Goal: Information Seeking & Learning: Check status

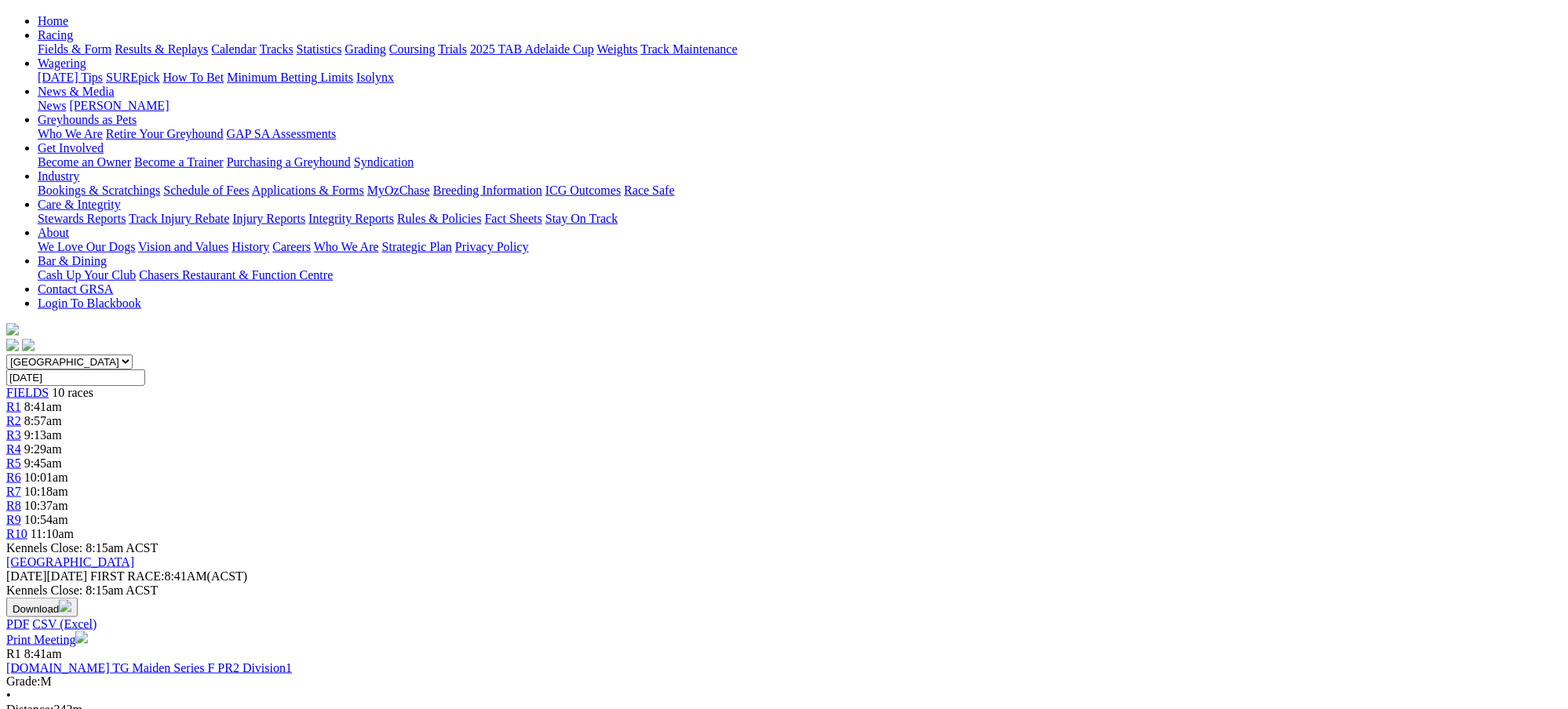
scroll to position [153, 0]
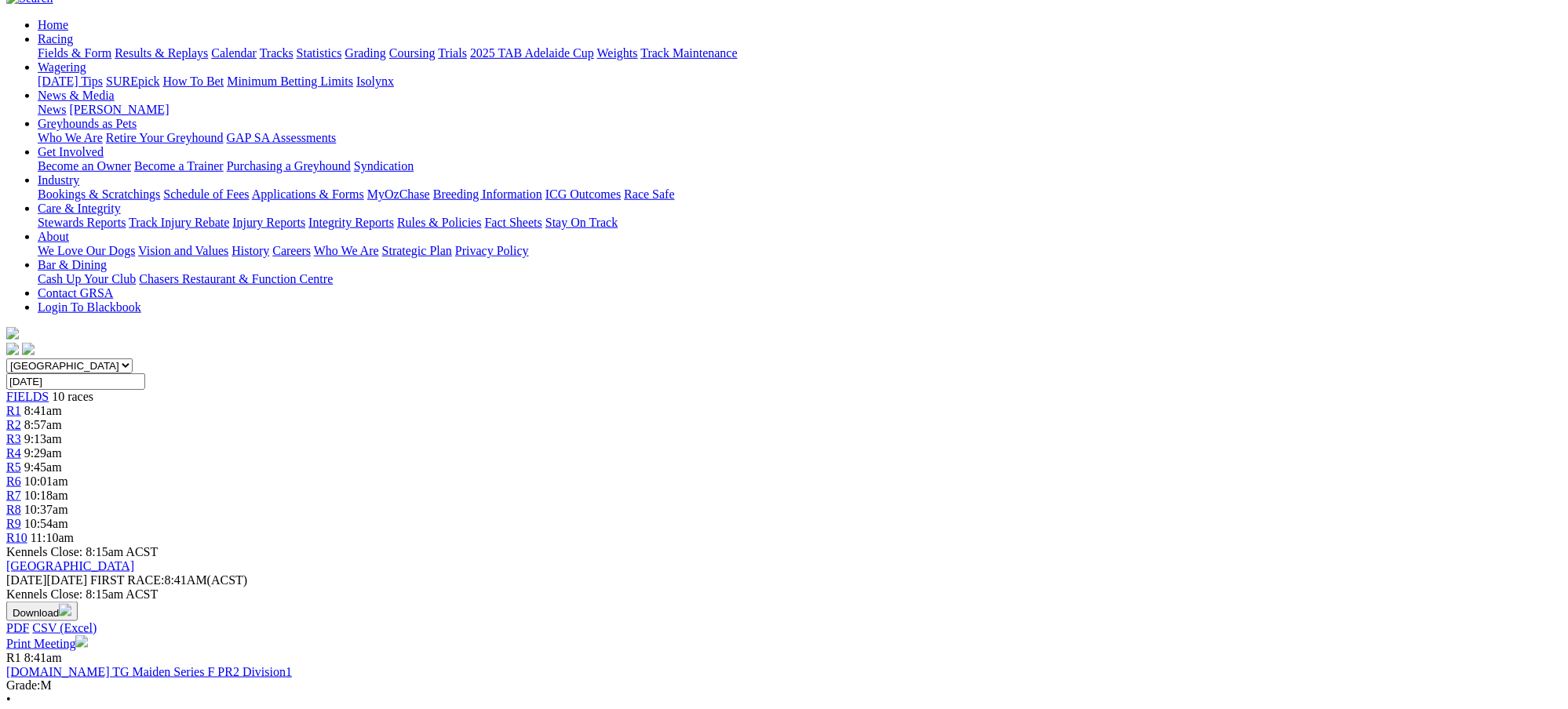
click at [432, 404] on div "R1 8:41am" at bounding box center [784, 411] width 1556 height 14
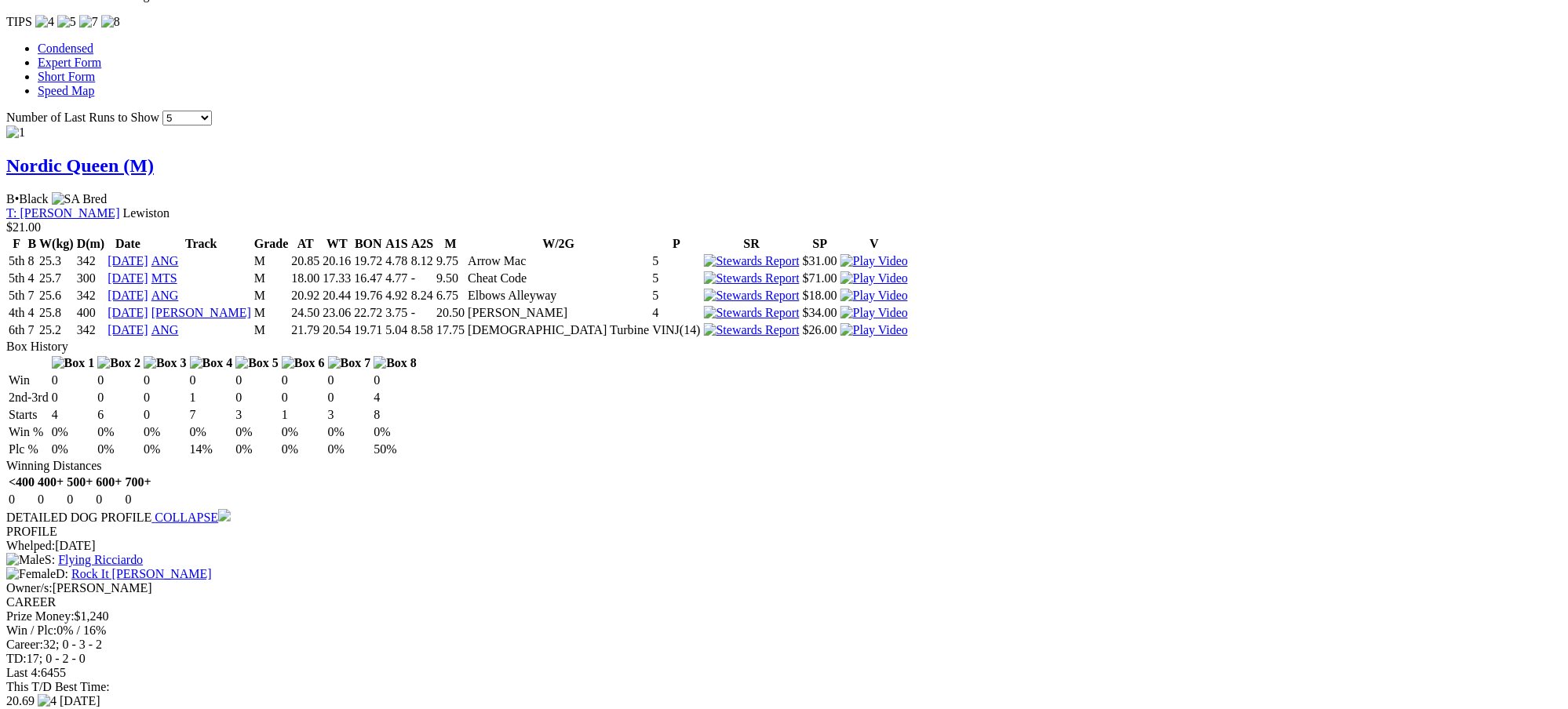
scroll to position [1478, 0]
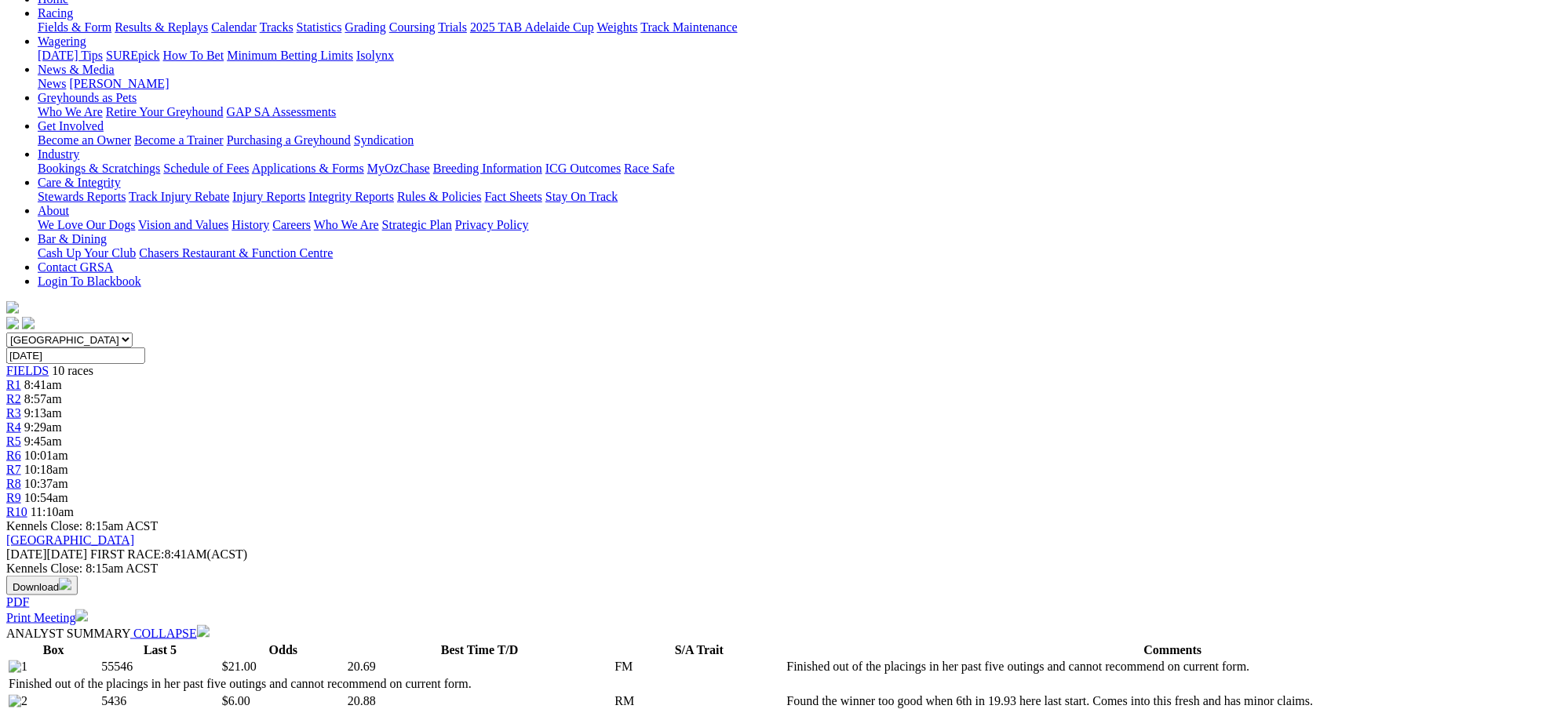
scroll to position [167, 0]
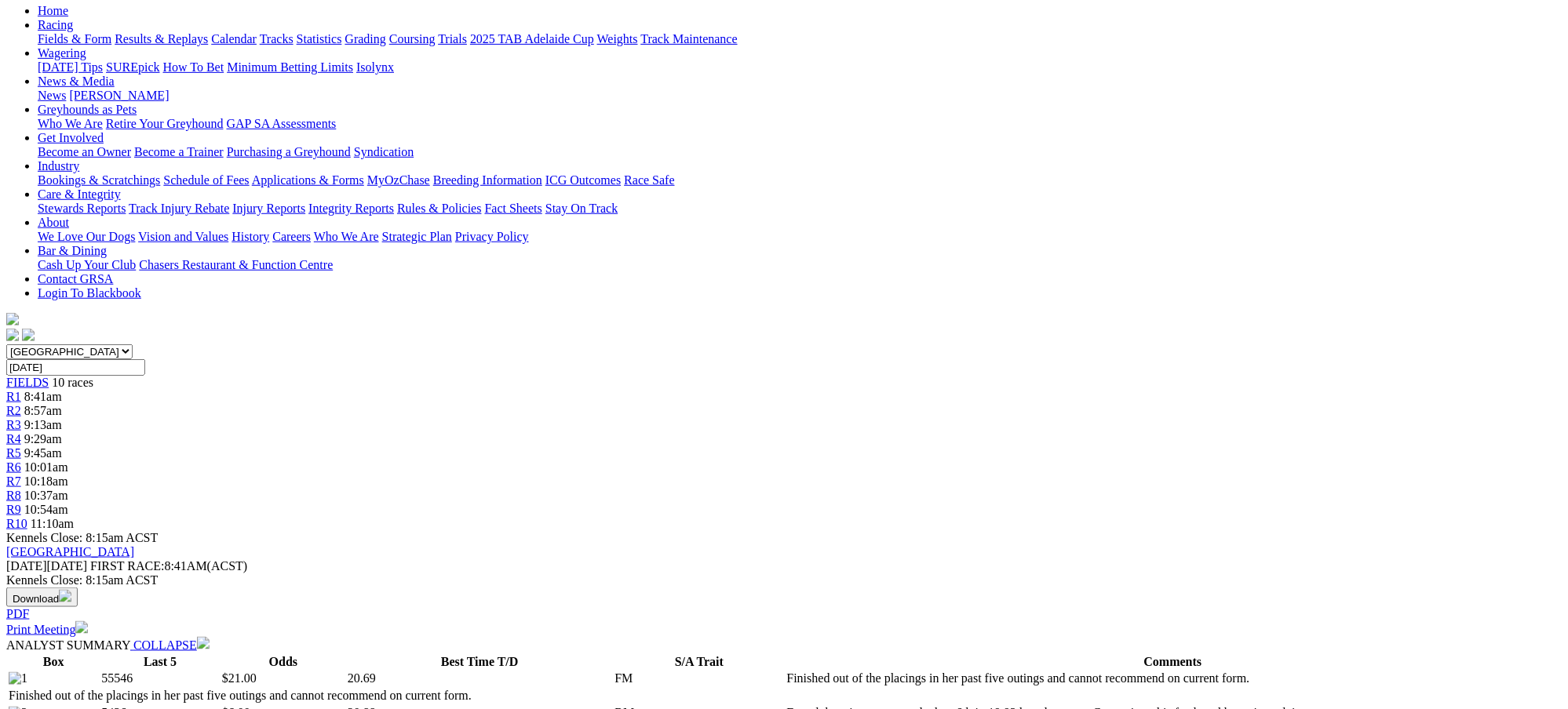
click at [340, 376] on div "FIELDS 10 races" at bounding box center [784, 382] width 1556 height 14
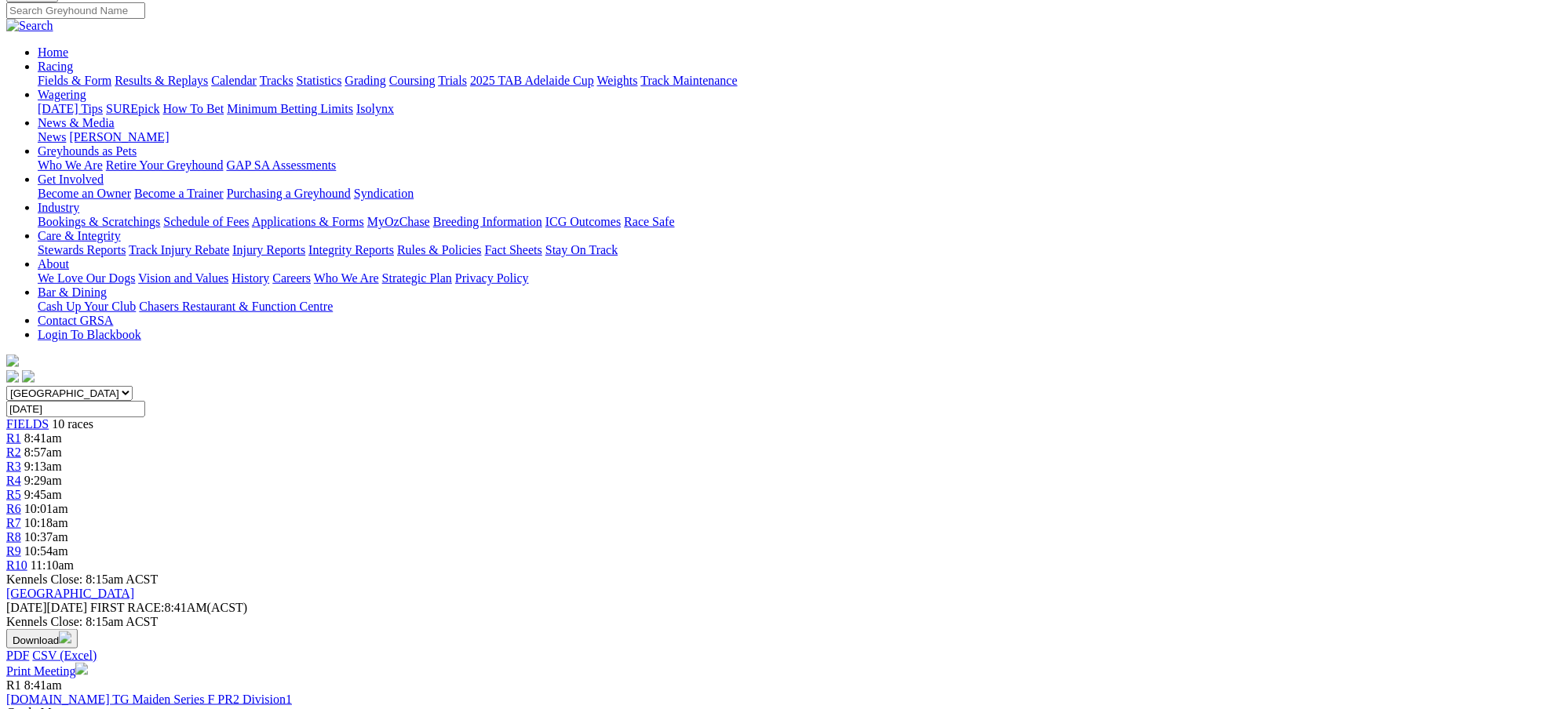
scroll to position [83, 0]
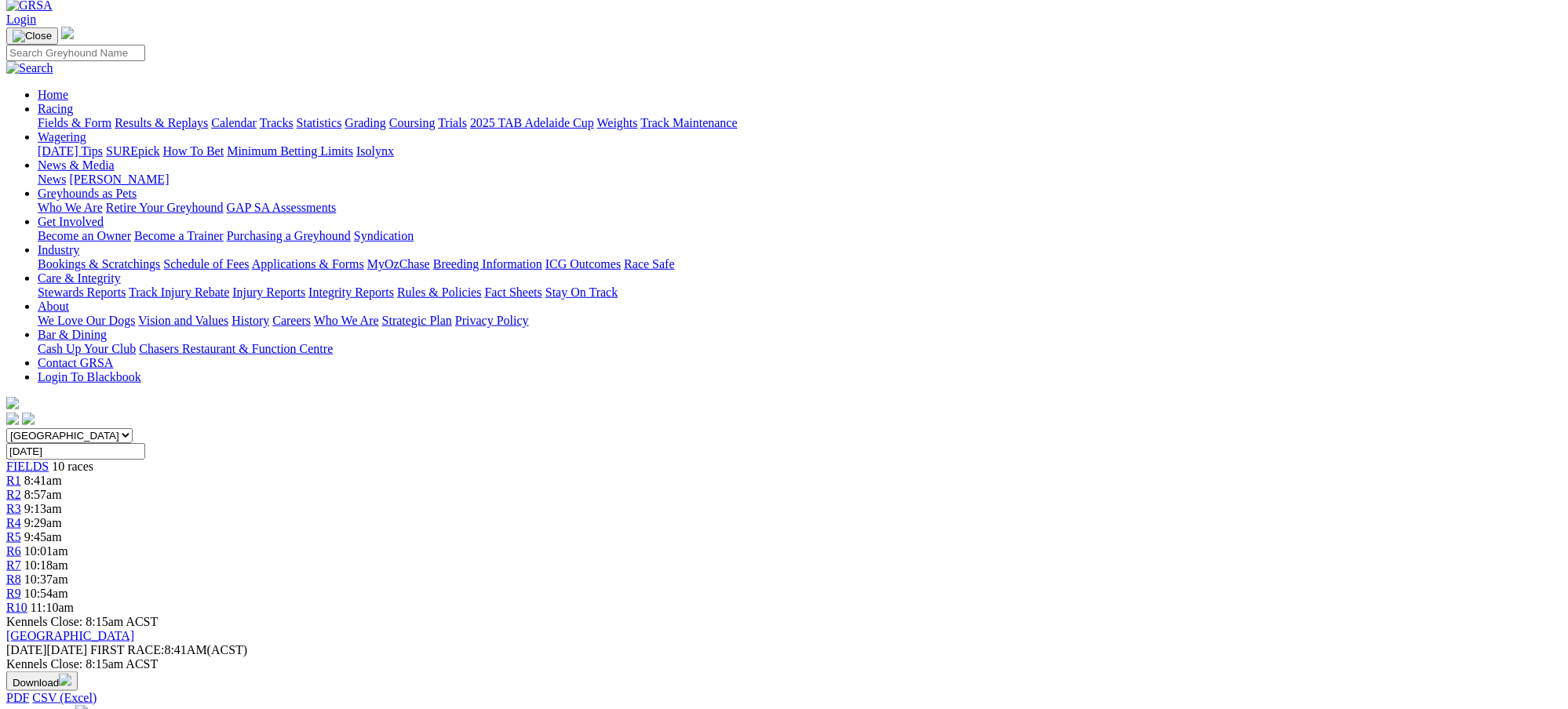
click at [21, 558] on span "R7" at bounding box center [14, 565] width 15 height 14
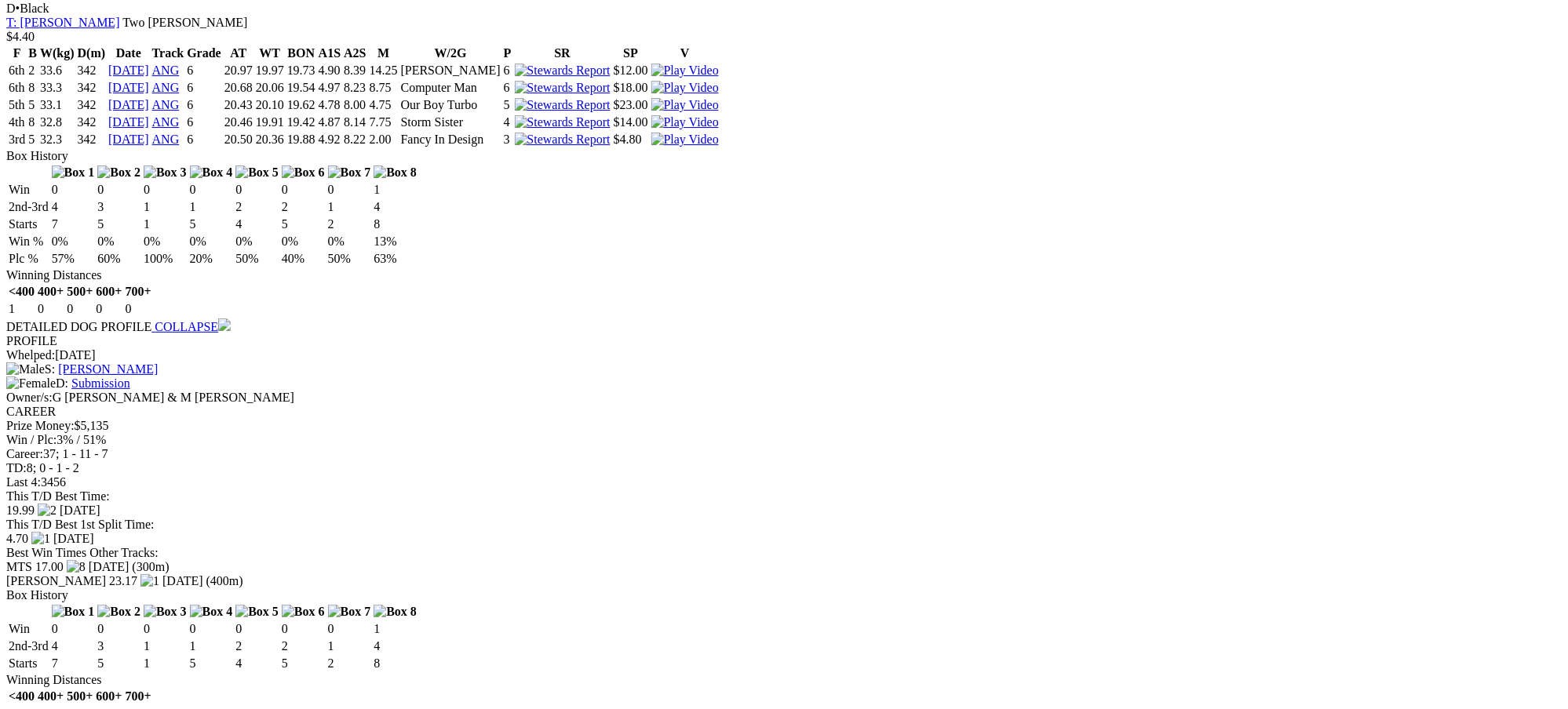
scroll to position [1493, 0]
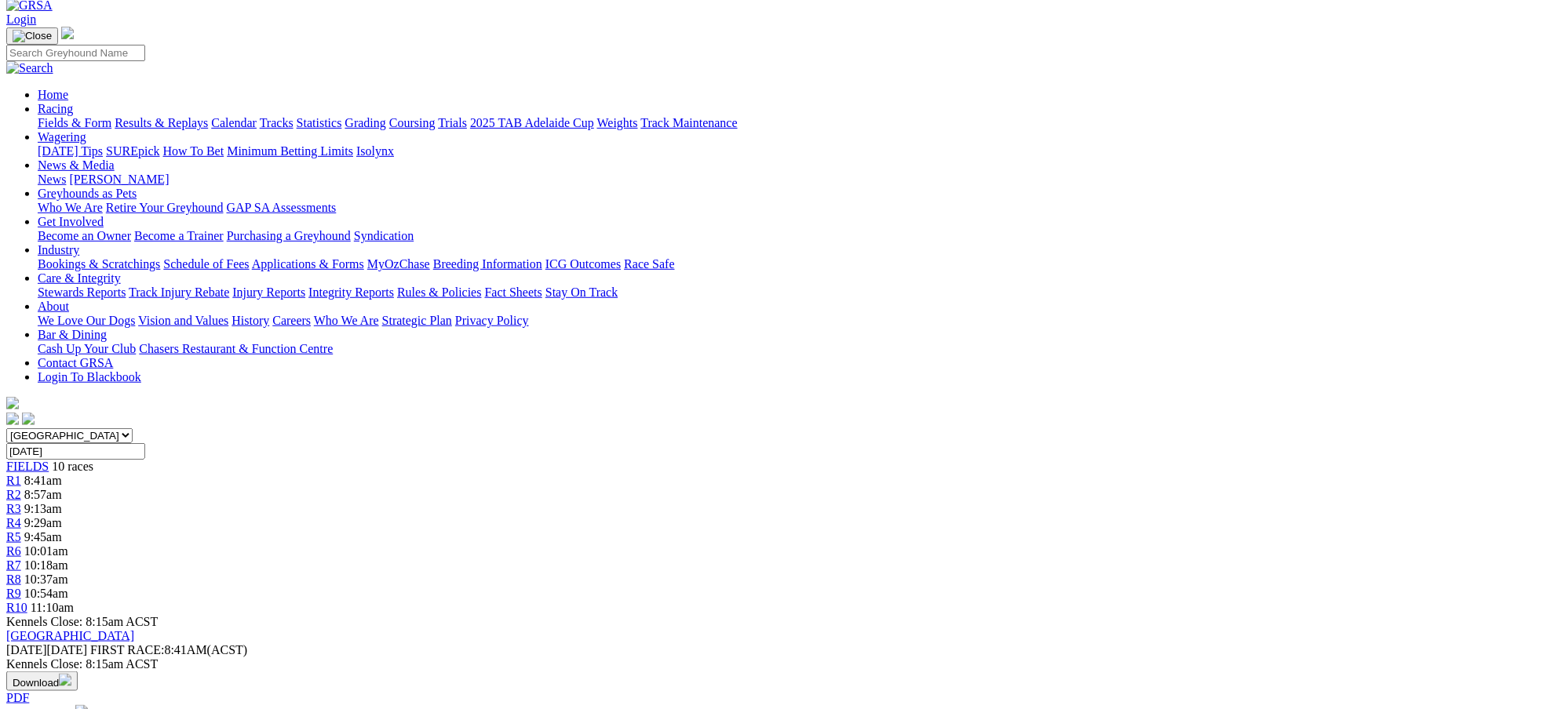
scroll to position [0, 0]
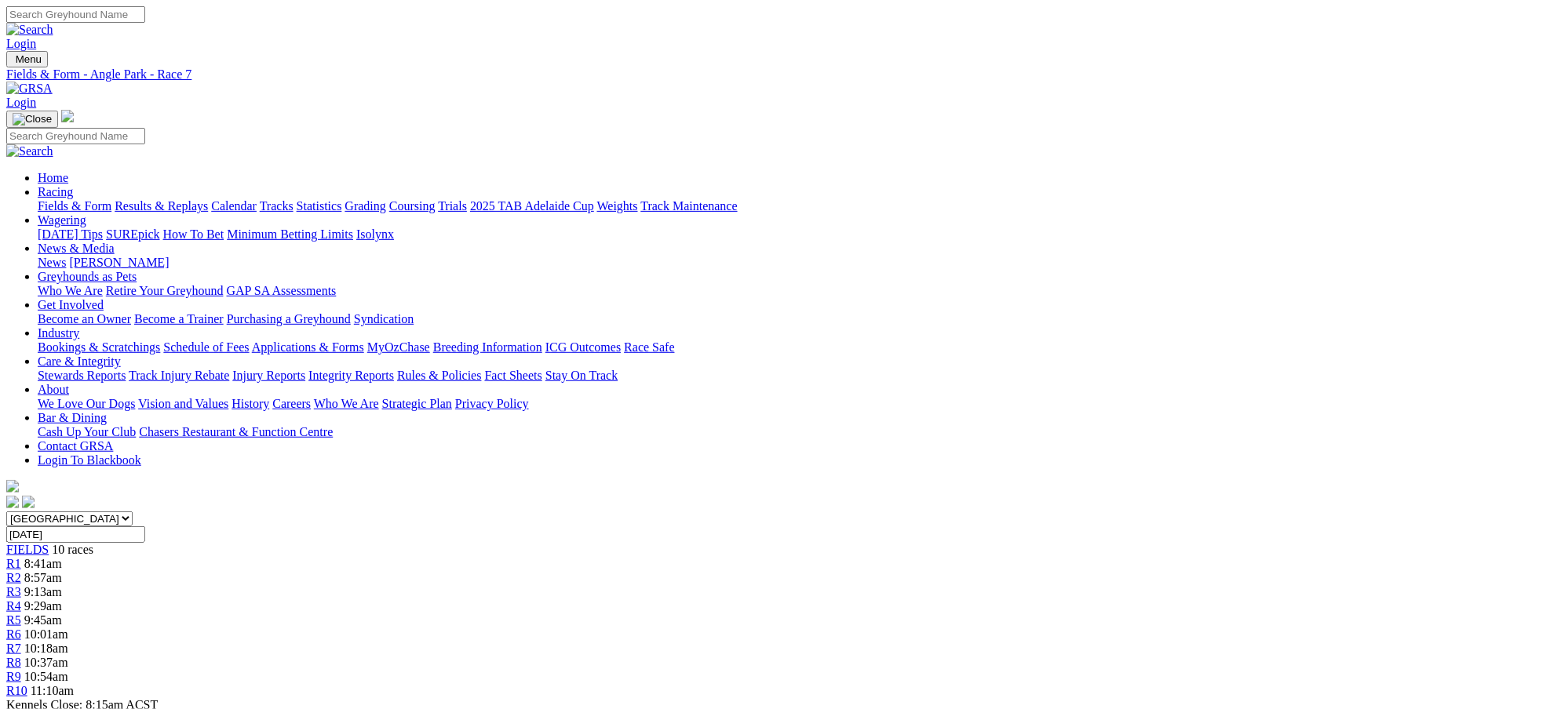
click at [208, 199] on link "Results & Replays" at bounding box center [162, 205] width 93 height 14
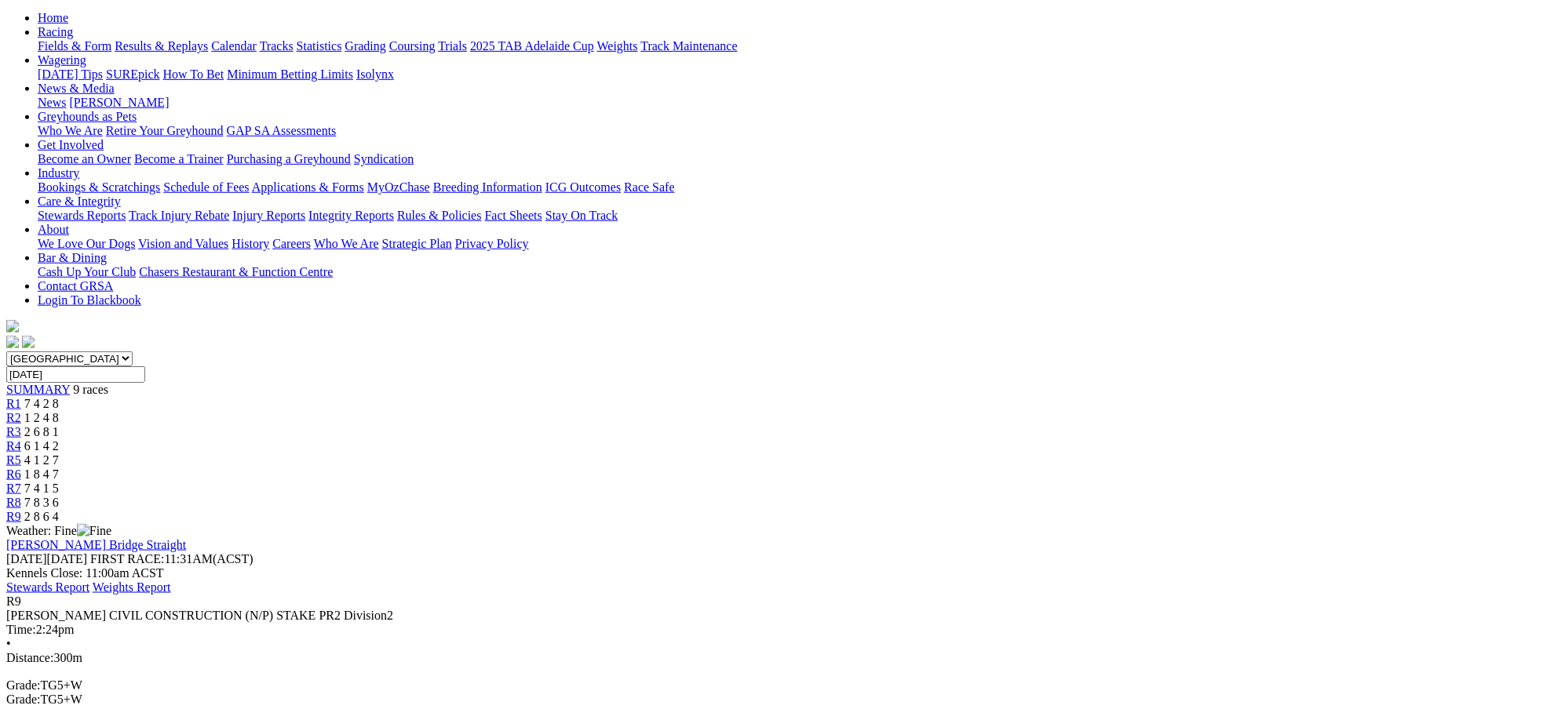
scroll to position [167, 0]
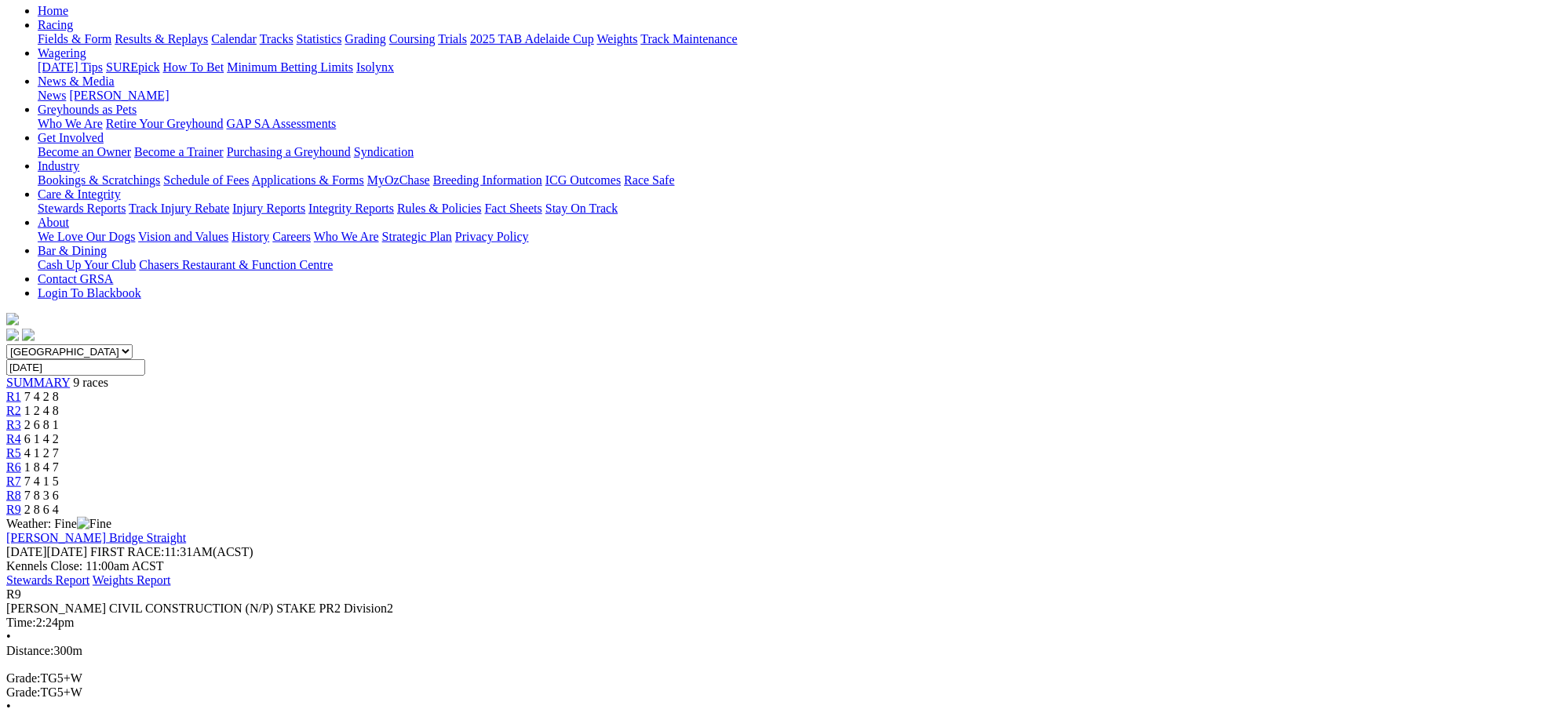
click at [59, 390] on span "7 4 2 8" at bounding box center [42, 396] width 35 height 14
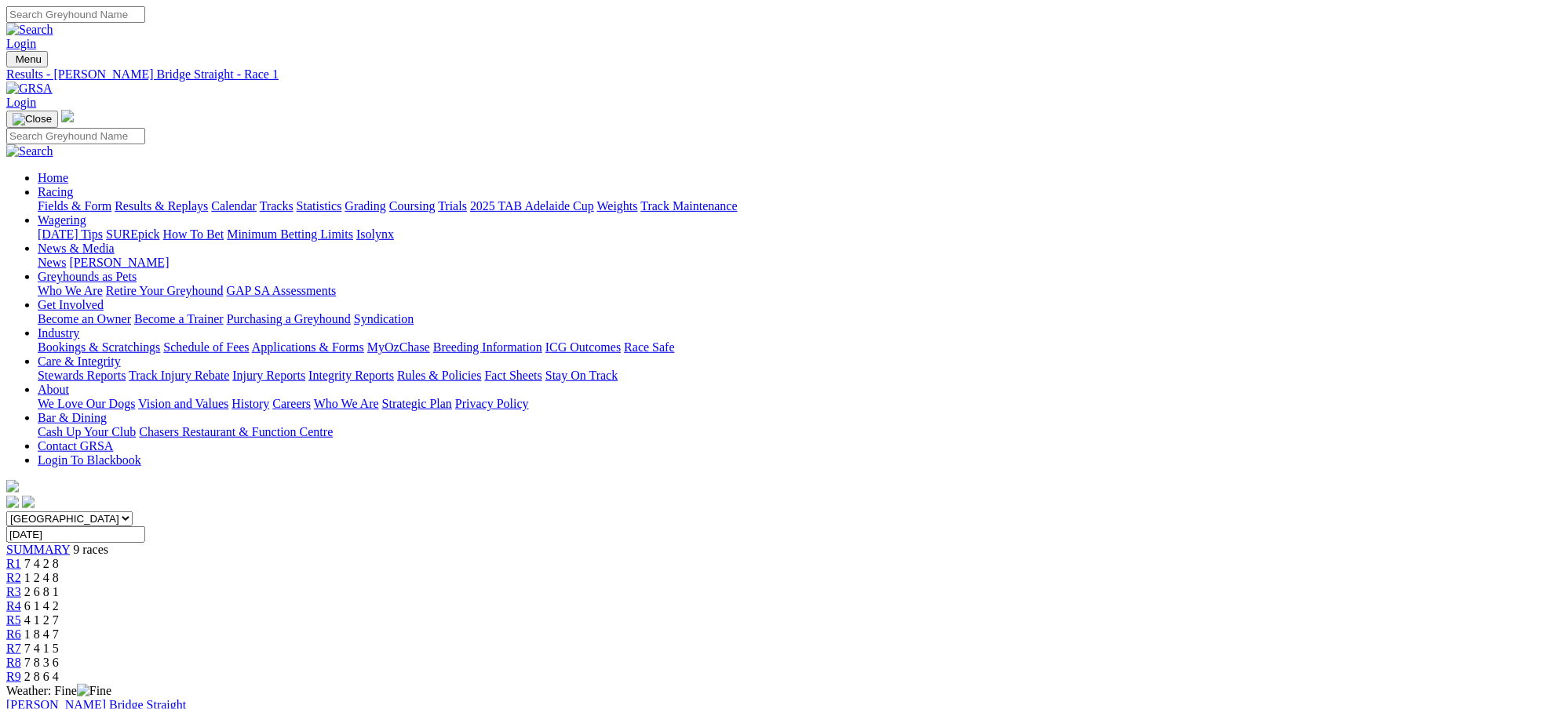
click at [59, 571] on span "1 2 4 8" at bounding box center [42, 578] width 35 height 14
drag, startPoint x: 0, startPoint y: 0, endPoint x: 659, endPoint y: 251, distance: 705.2
click at [59, 586] on span "2 6 8 1" at bounding box center [42, 592] width 35 height 14
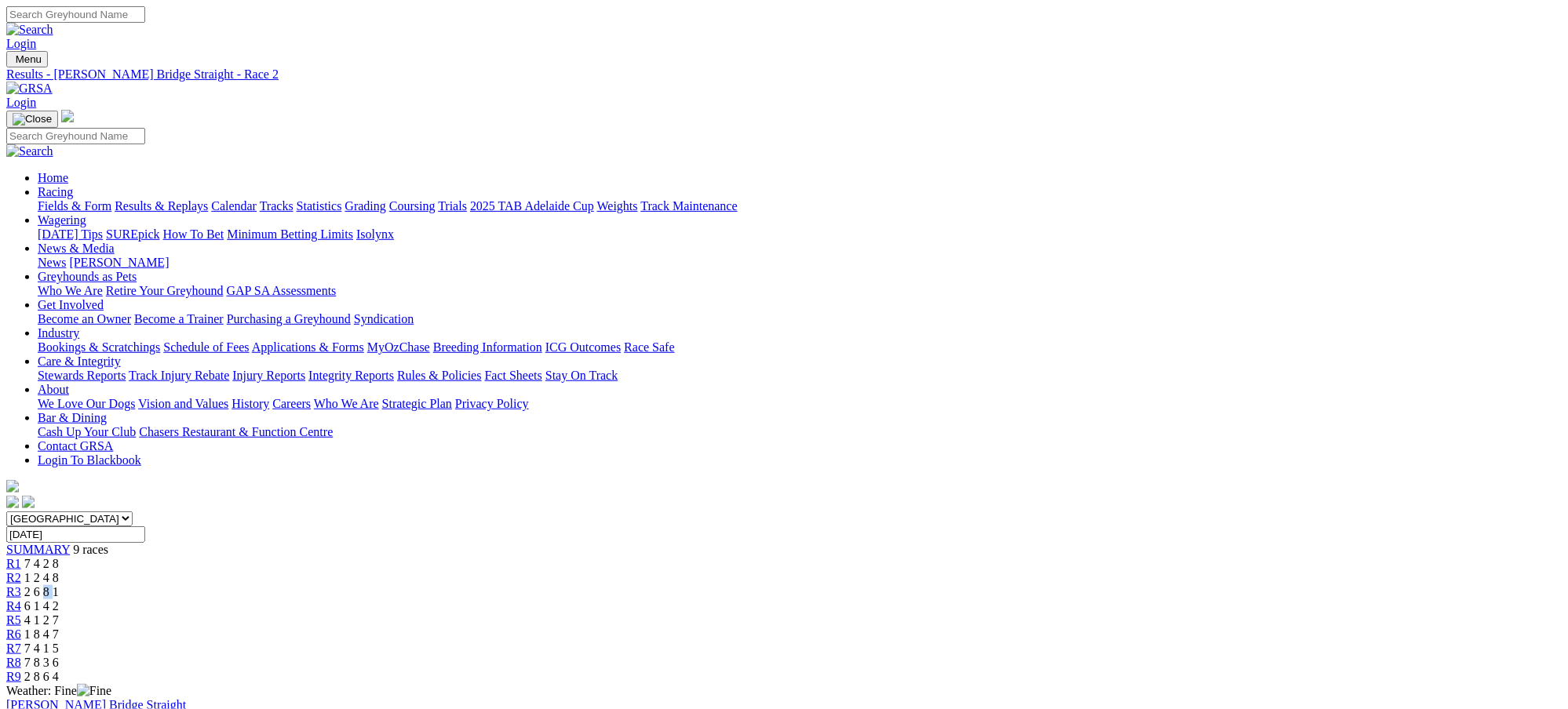
click at [59, 586] on span "2 6 8 1" at bounding box center [42, 592] width 35 height 14
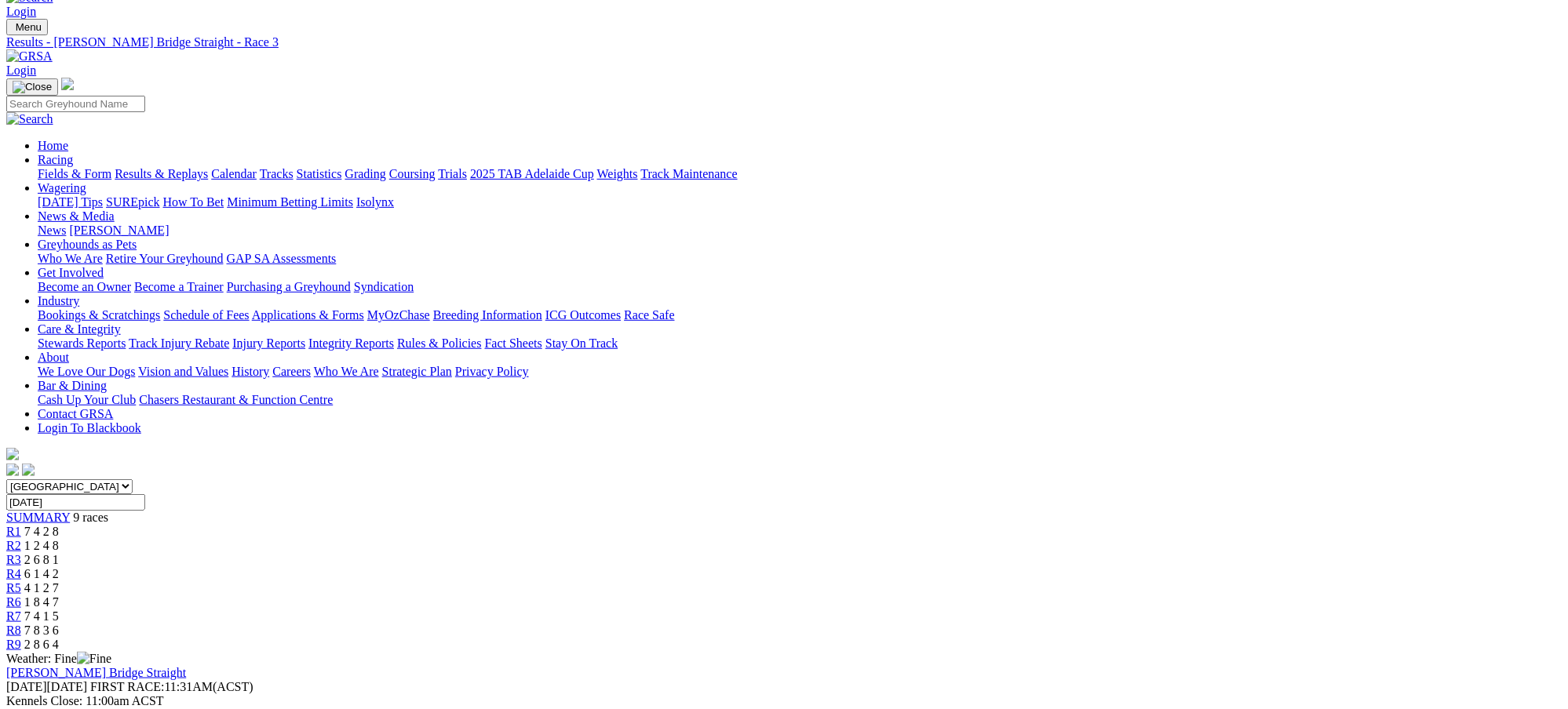
scroll to position [126, 0]
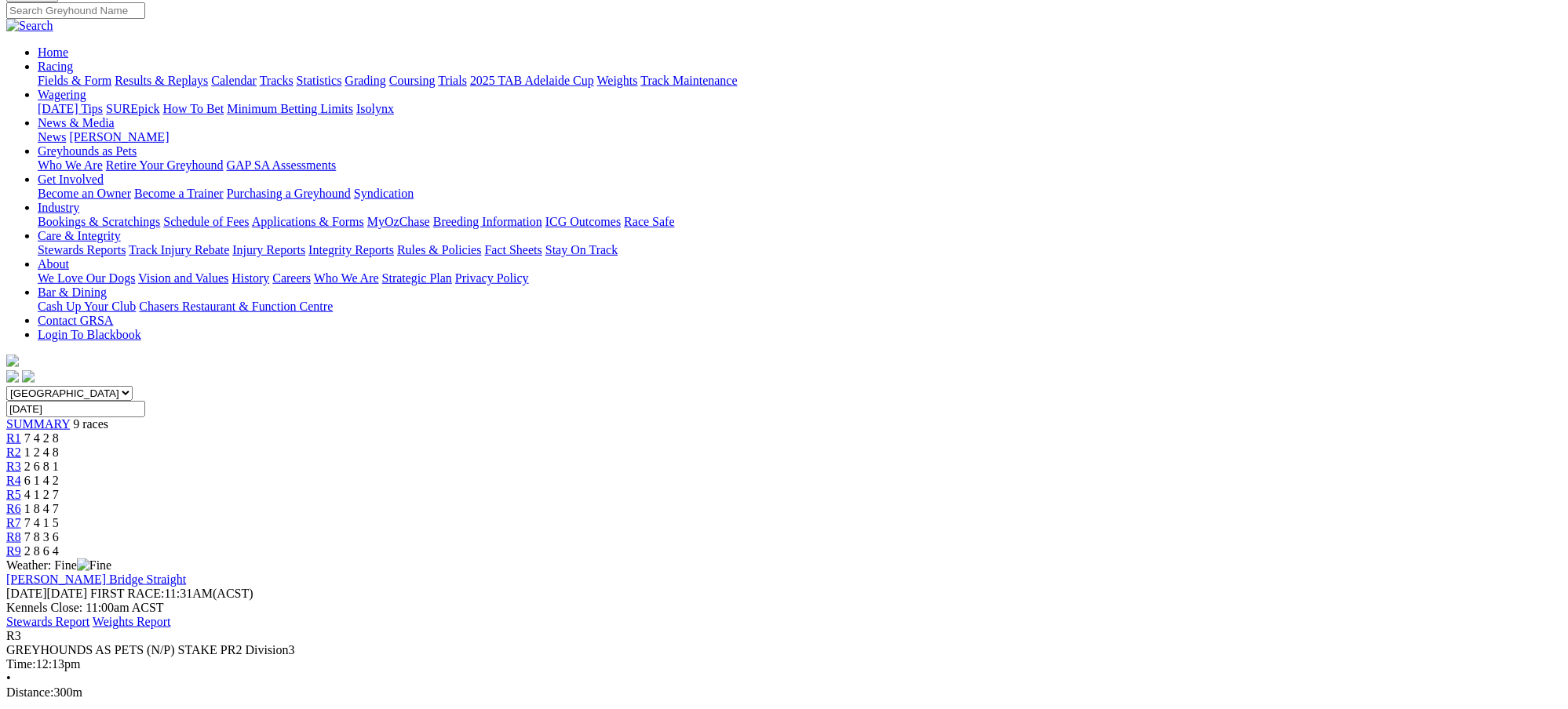
click at [760, 474] on div "R4 6 1 4 2" at bounding box center [784, 480] width 1556 height 14
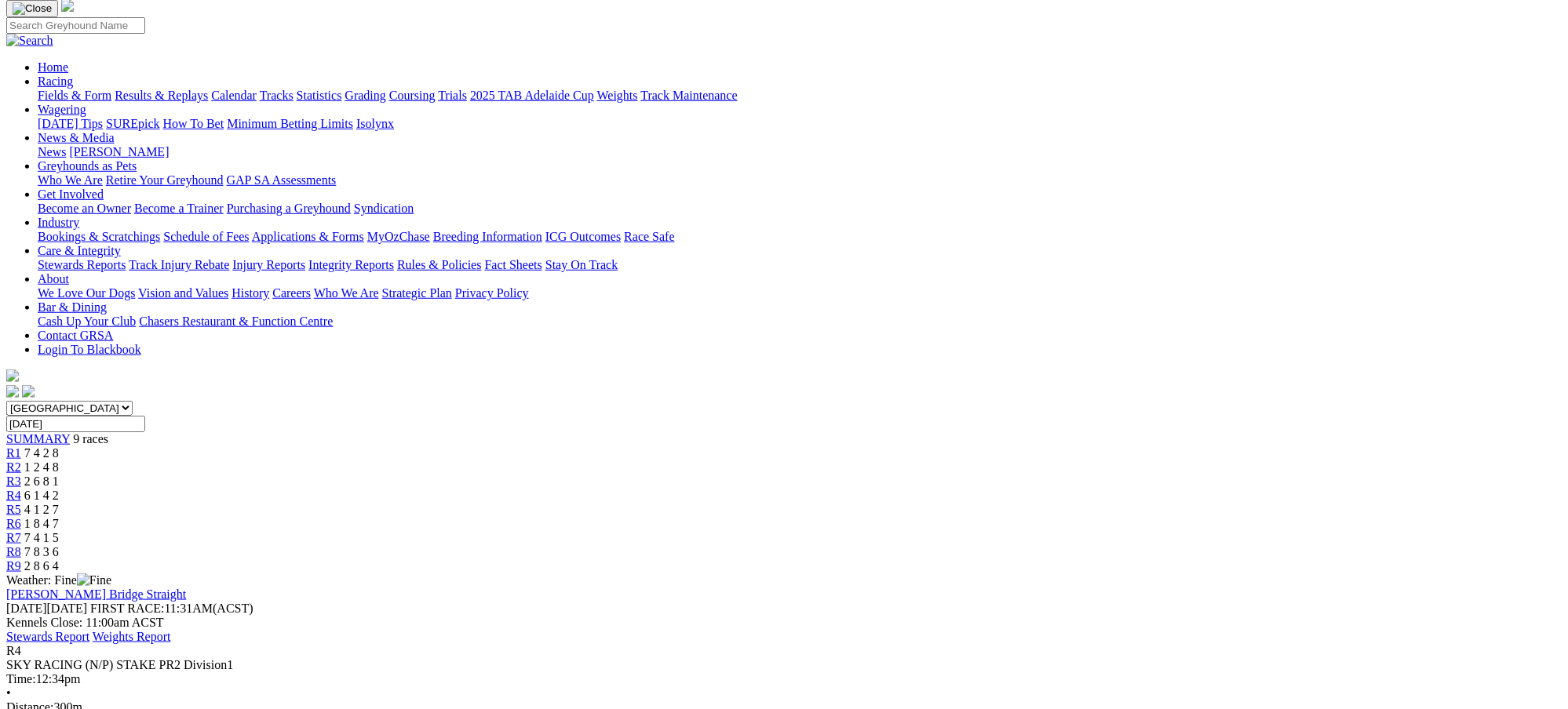
scroll to position [126, 0]
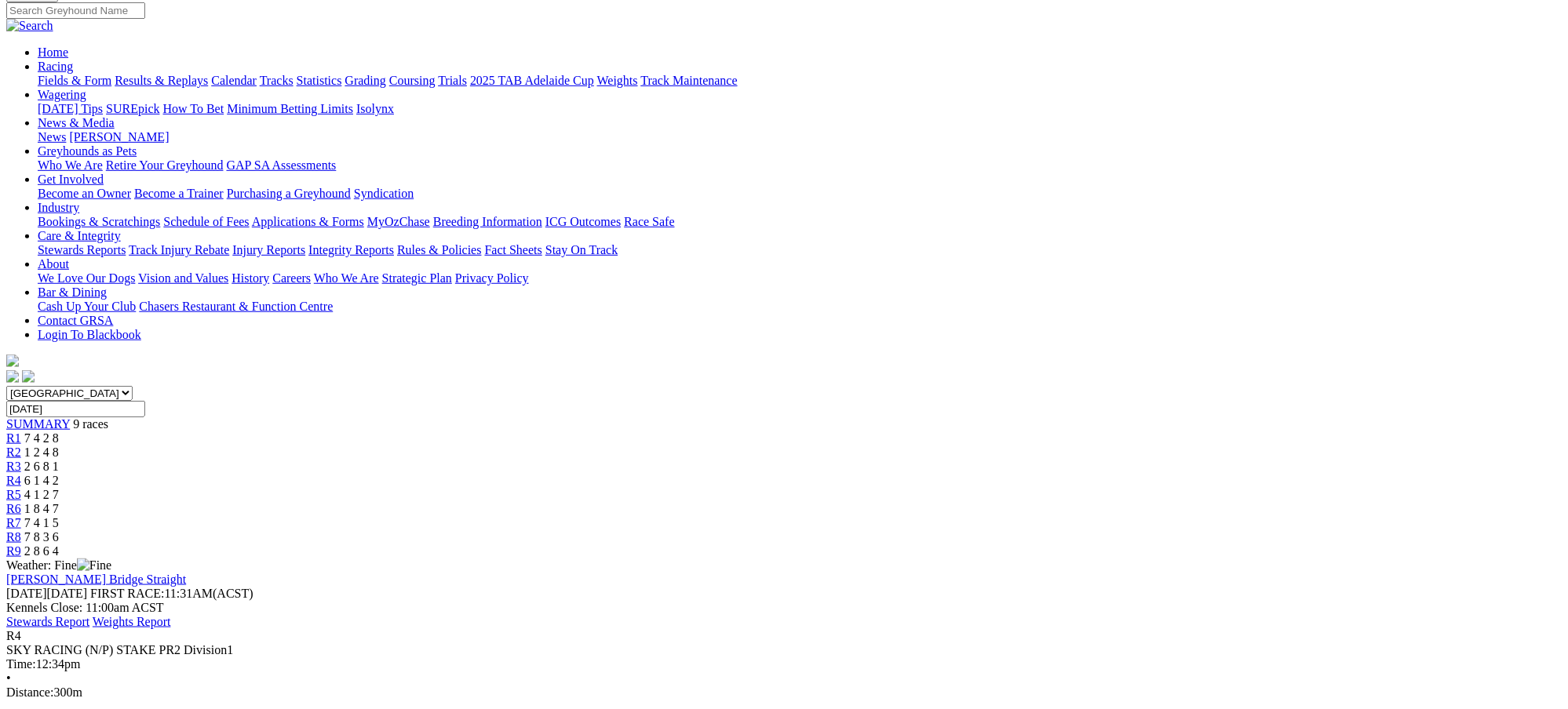
click at [59, 488] on span "4 1 2 7" at bounding box center [42, 495] width 35 height 14
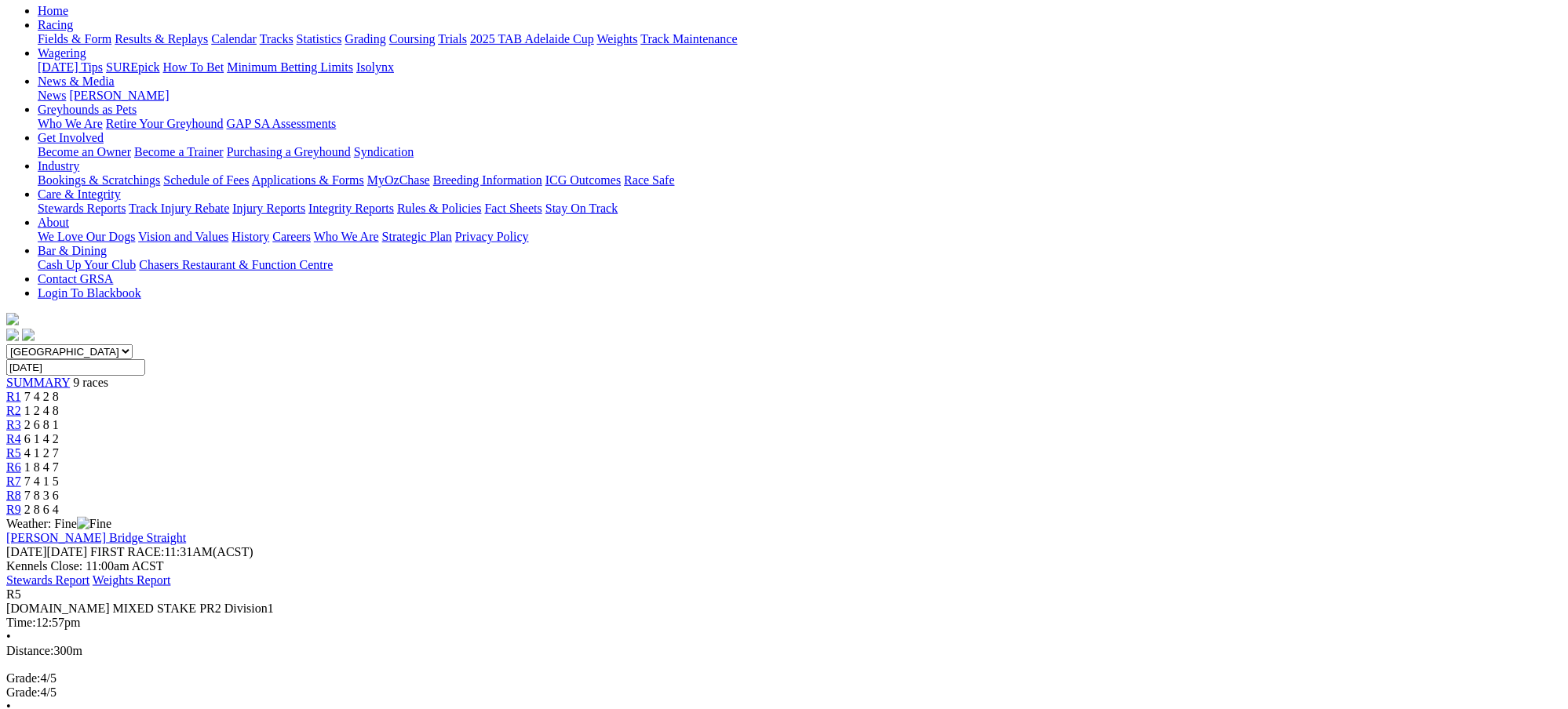
click at [59, 461] on span "1 8 4 7" at bounding box center [42, 467] width 35 height 14
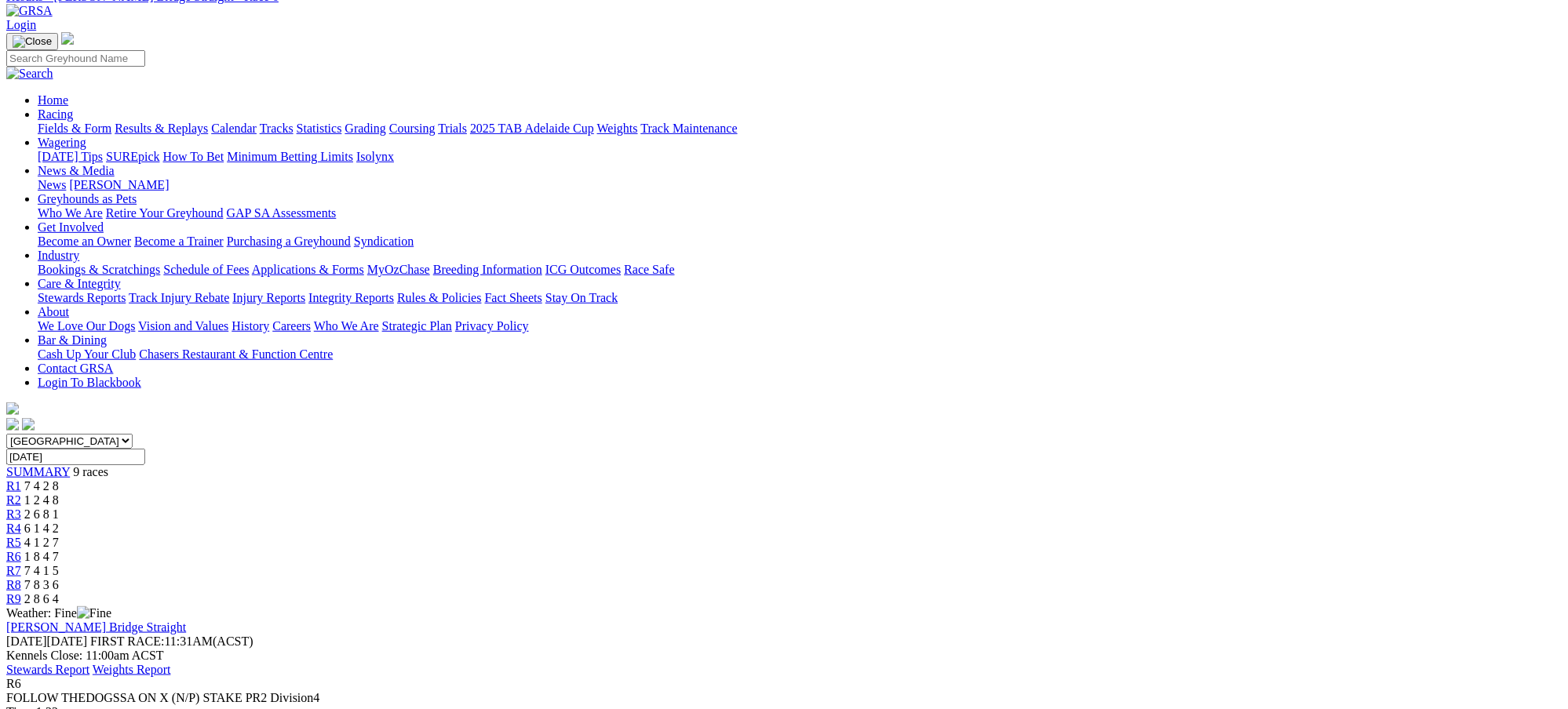
scroll to position [83, 0]
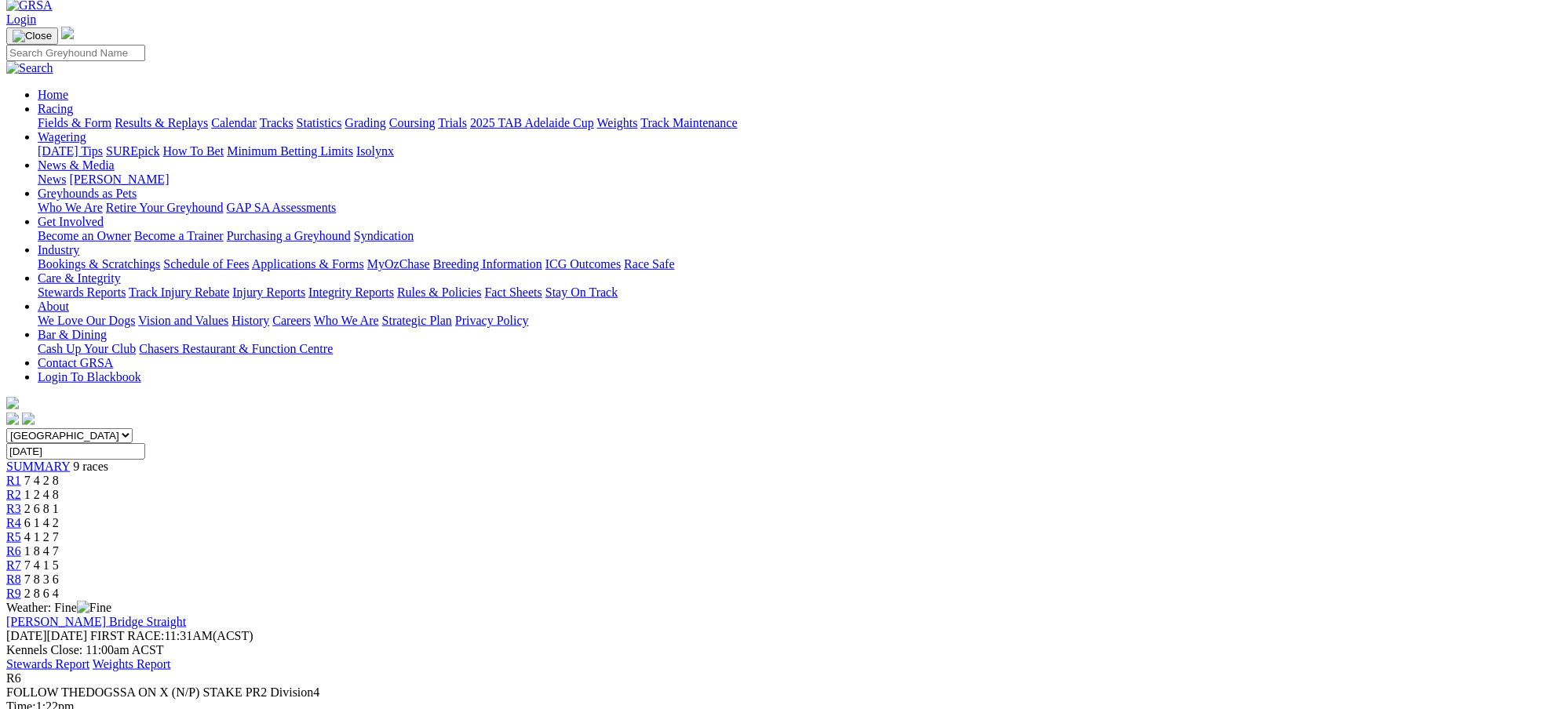
click at [59, 558] on span "7 4 1 5" at bounding box center [42, 565] width 35 height 14
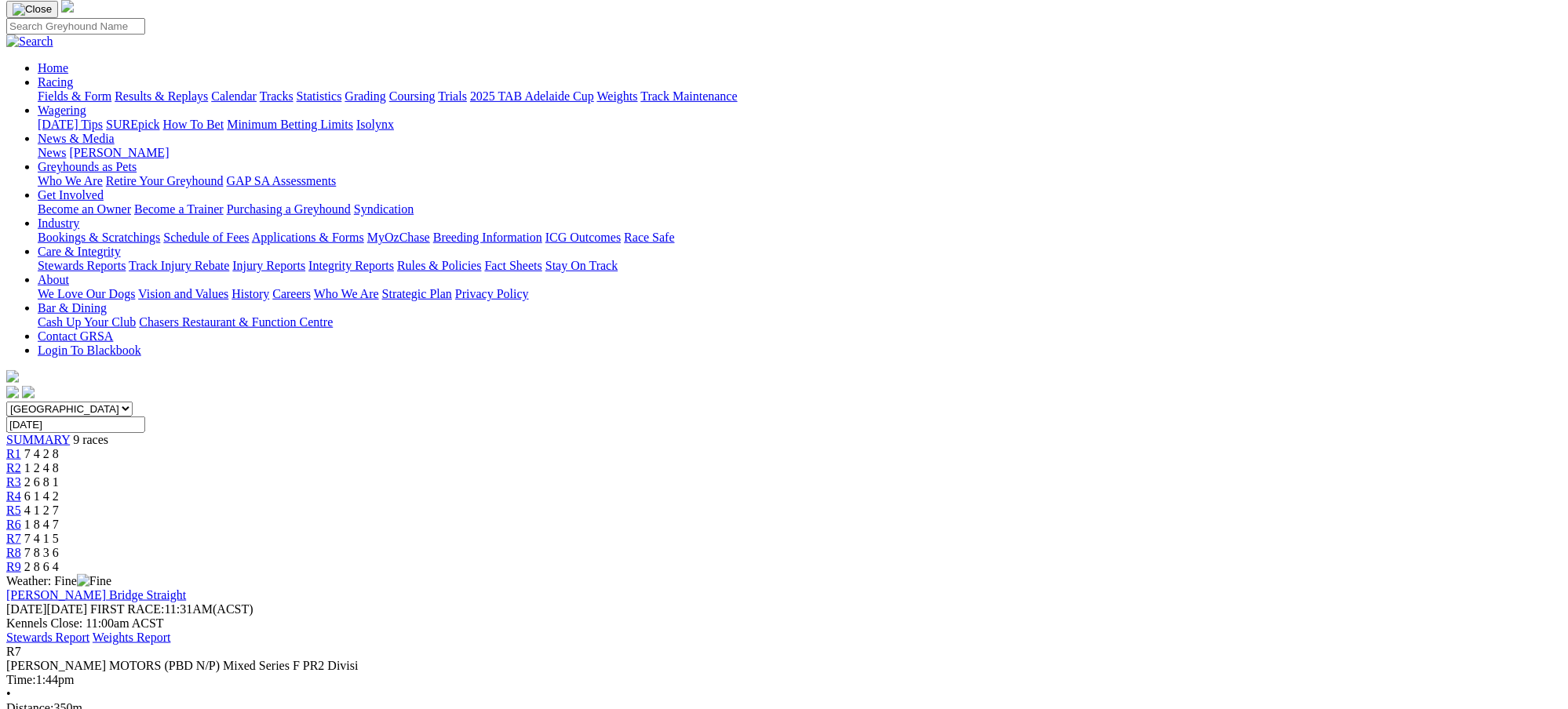
scroll to position [126, 0]
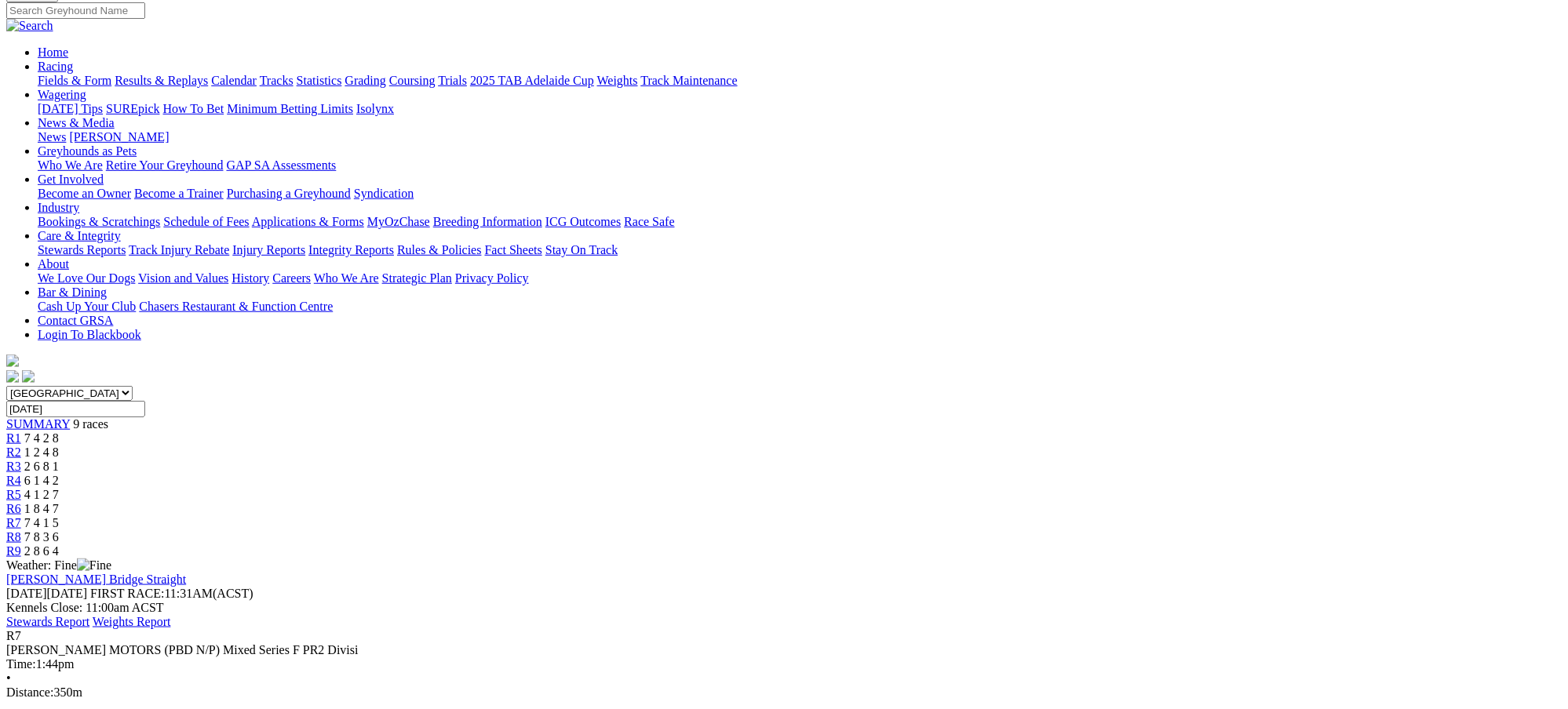
click at [1135, 530] on div "R8 7 8 3 6" at bounding box center [784, 537] width 1556 height 14
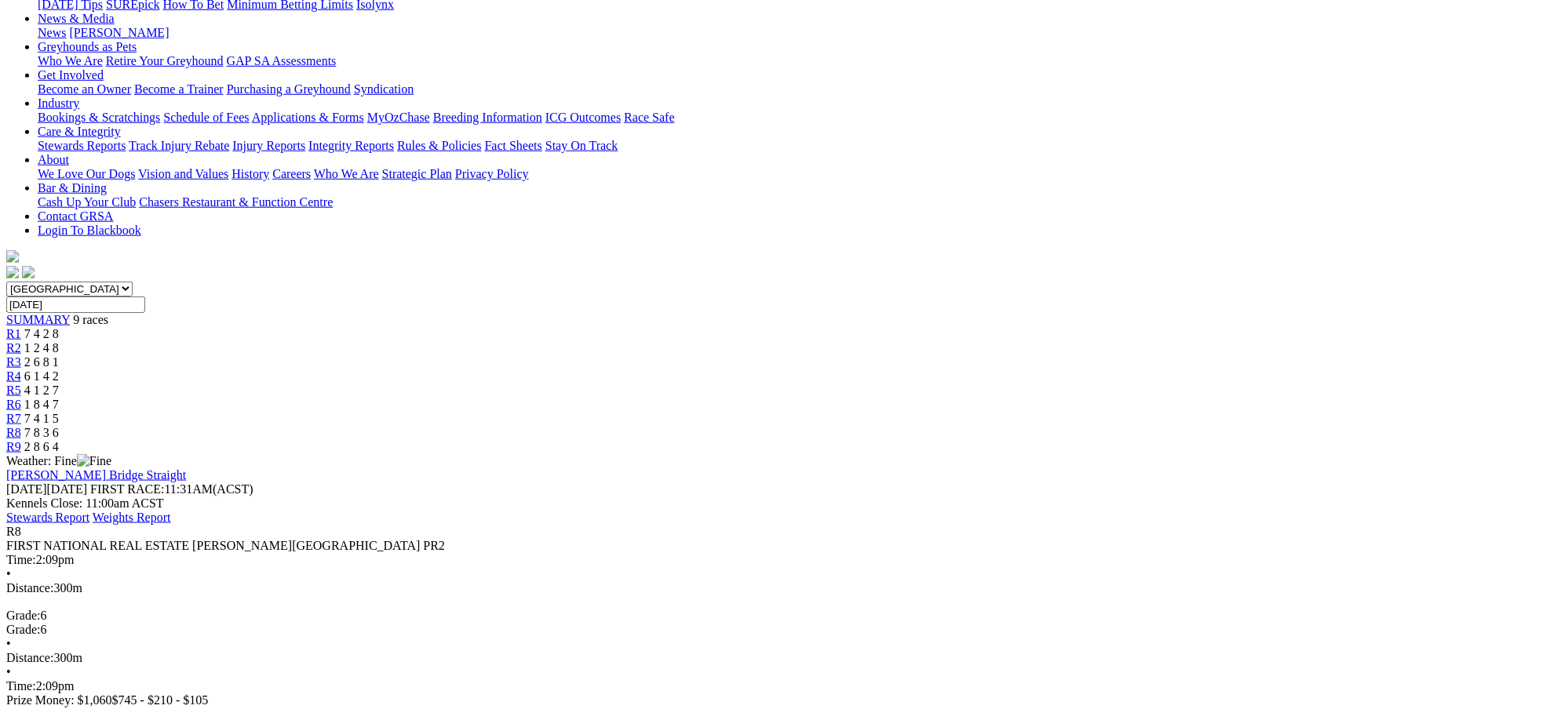
scroll to position [251, 0]
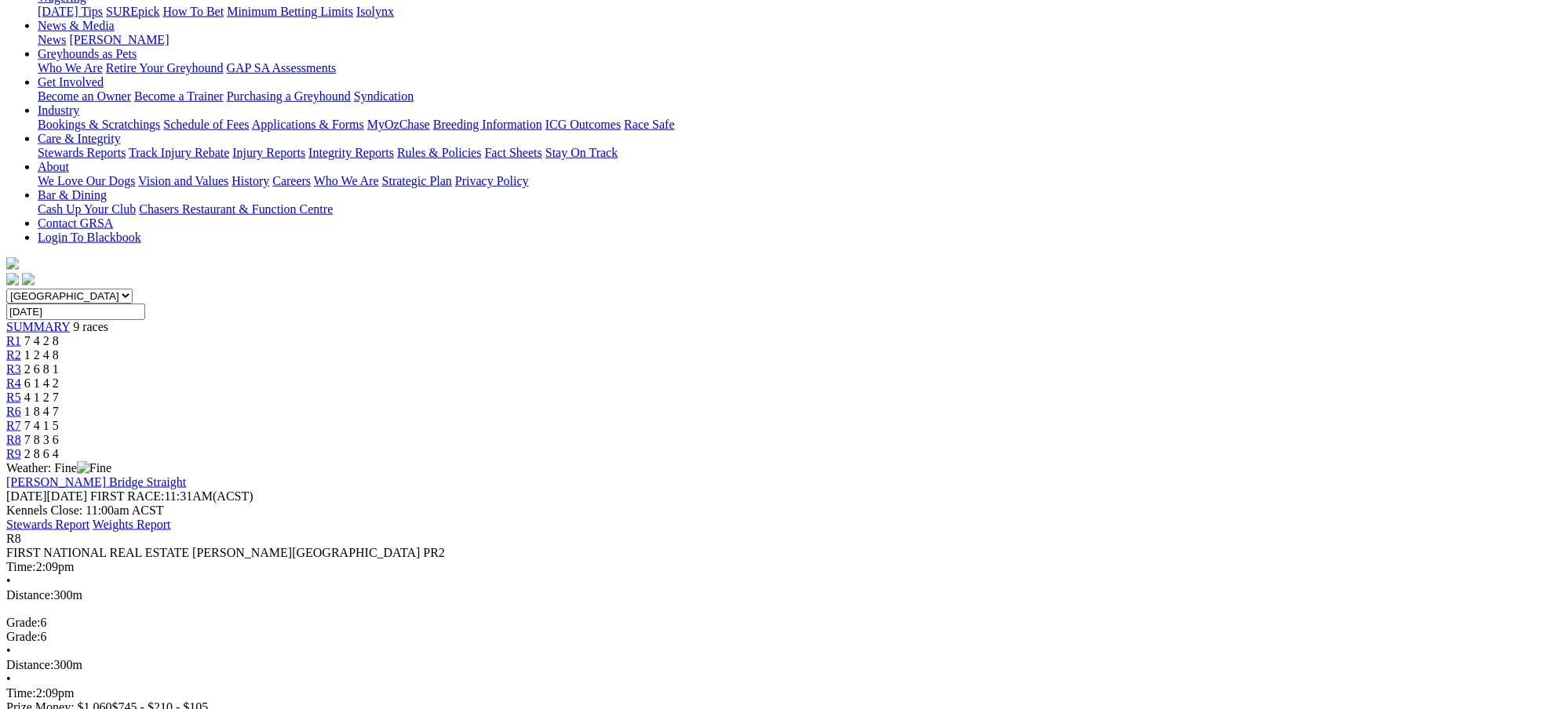
scroll to position [209, 0]
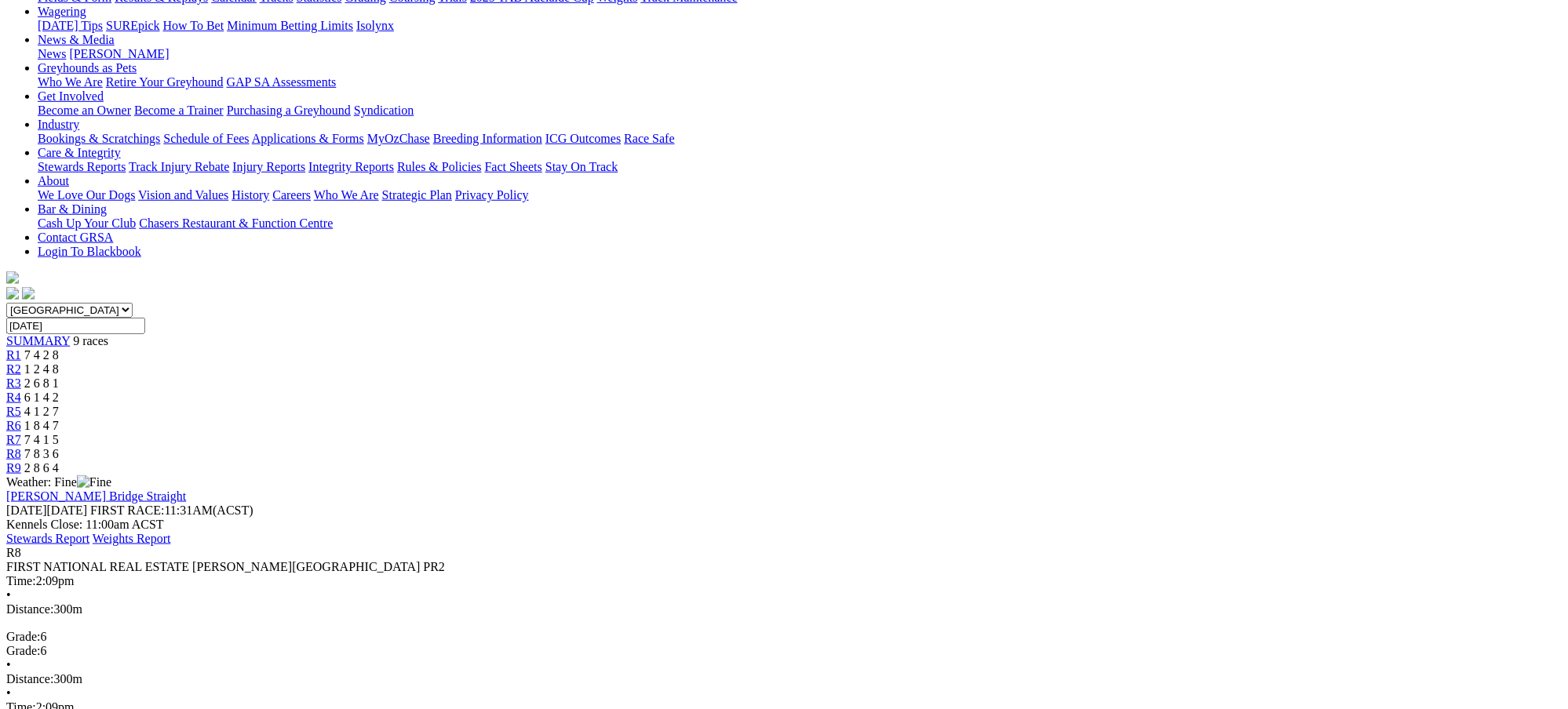
click at [648, 377] on div "R3 2 6 8 1" at bounding box center [784, 383] width 1556 height 14
